Goal: Navigation & Orientation: Find specific page/section

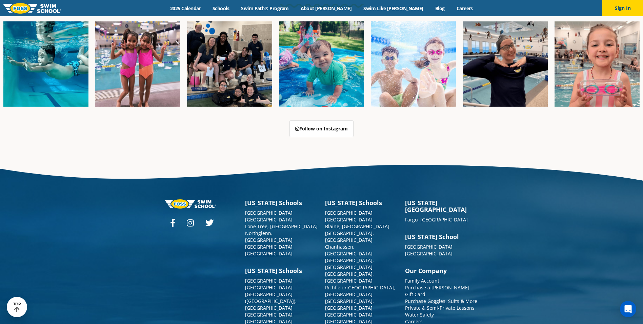
scroll to position [1747, 0]
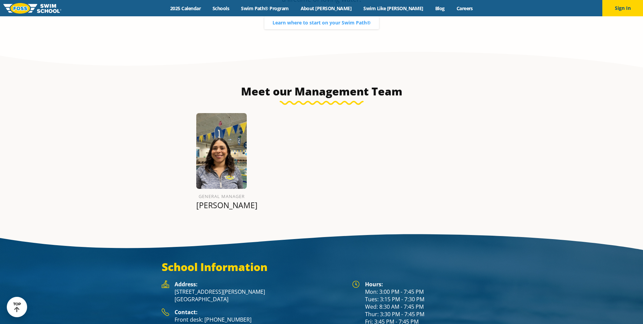
scroll to position [848, 0]
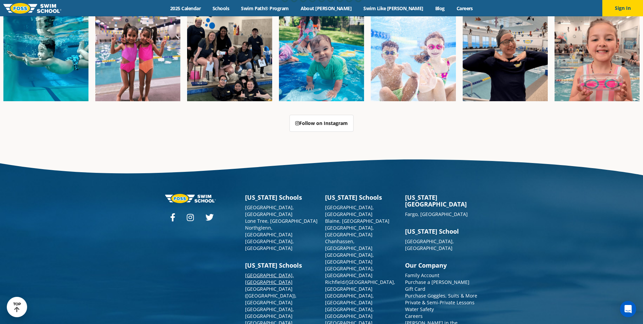
click at [260, 272] on link "[GEOGRAPHIC_DATA], [GEOGRAPHIC_DATA]" at bounding box center [269, 278] width 49 height 13
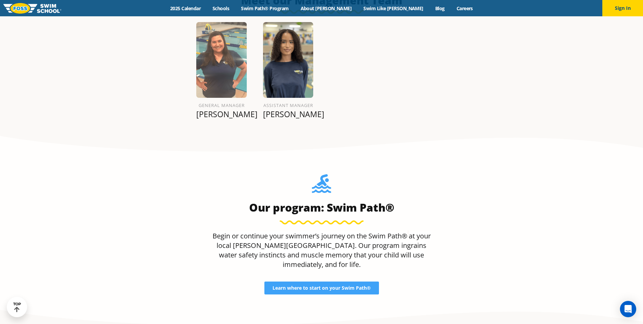
scroll to position [644, 0]
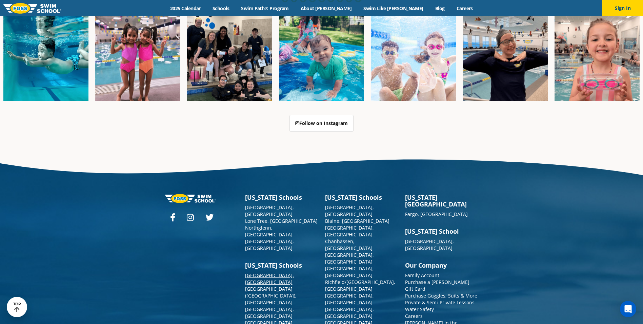
click at [255, 272] on link "[GEOGRAPHIC_DATA], [GEOGRAPHIC_DATA]" at bounding box center [269, 278] width 49 height 13
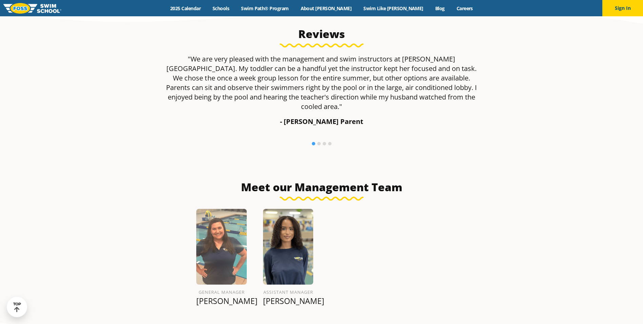
scroll to position [644, 0]
